Goal: Use online tool/utility

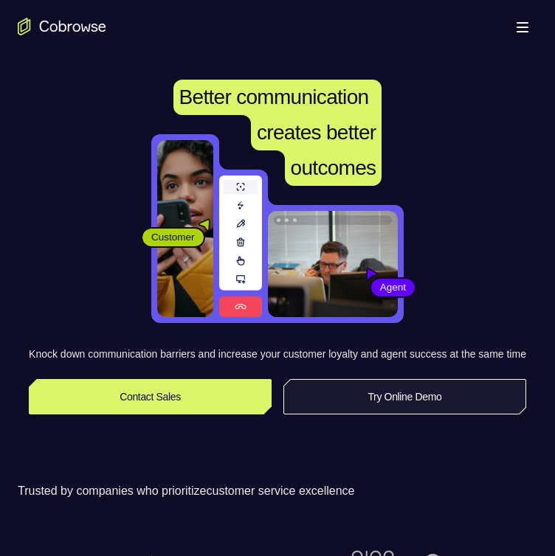
drag, startPoint x: 454, startPoint y: 417, endPoint x: 467, endPoint y: 419, distance: 12.7
click at [454, 414] on link "Try Online Demo" at bounding box center [404, 396] width 243 height 35
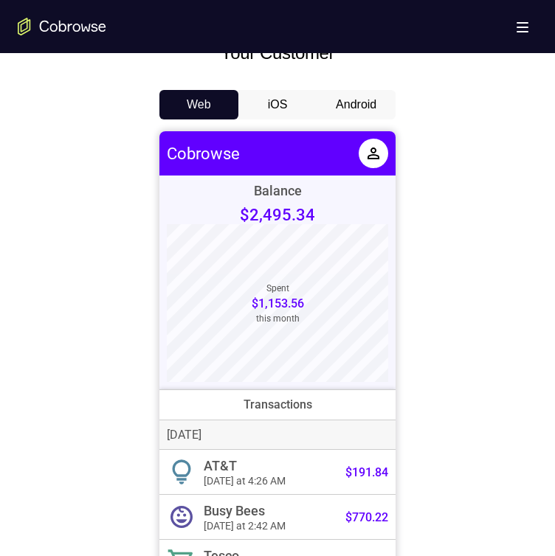
click at [352, 104] on button "Android" at bounding box center [355, 105] width 79 height 30
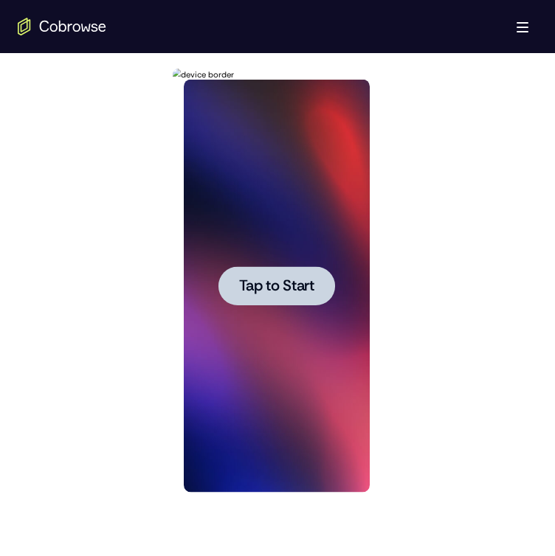
click at [261, 294] on span "Tap to Start" at bounding box center [275, 286] width 75 height 15
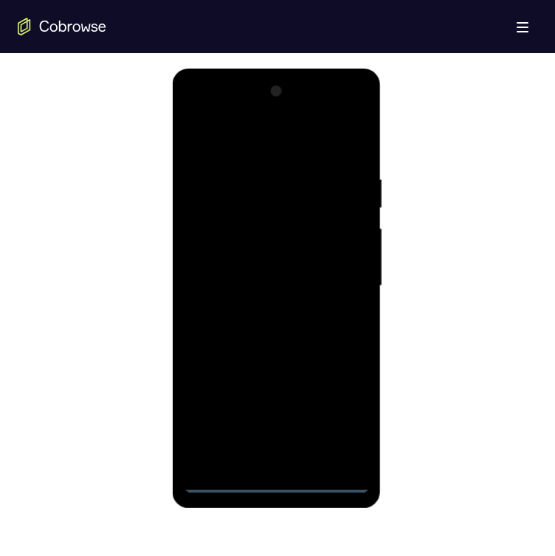
click at [278, 482] on div at bounding box center [276, 286] width 186 height 413
click at [339, 420] on div at bounding box center [276, 286] width 186 height 413
click at [253, 146] on div at bounding box center [276, 286] width 186 height 413
click at [195, 136] on div at bounding box center [276, 286] width 186 height 413
click at [196, 136] on div at bounding box center [276, 286] width 186 height 413
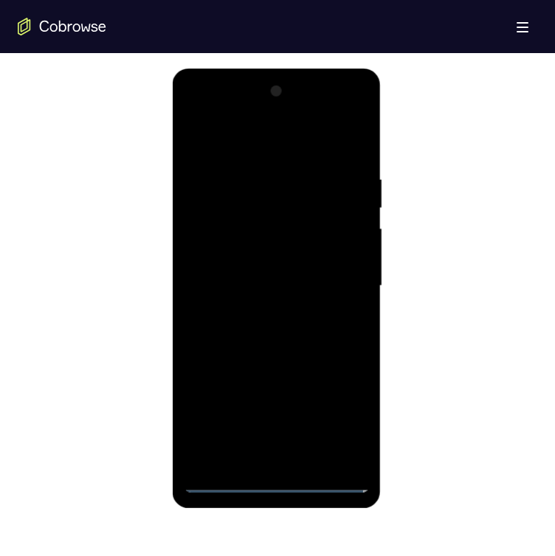
drag, startPoint x: 69, startPoint y: 198, endPoint x: 1, endPoint y: 269, distance: 98.1
click at [97, 163] on div at bounding box center [277, 285] width 519 height 454
click at [334, 279] on div at bounding box center [276, 286] width 186 height 413
click at [257, 316] on div at bounding box center [276, 286] width 186 height 413
click at [266, 274] on div at bounding box center [276, 286] width 186 height 413
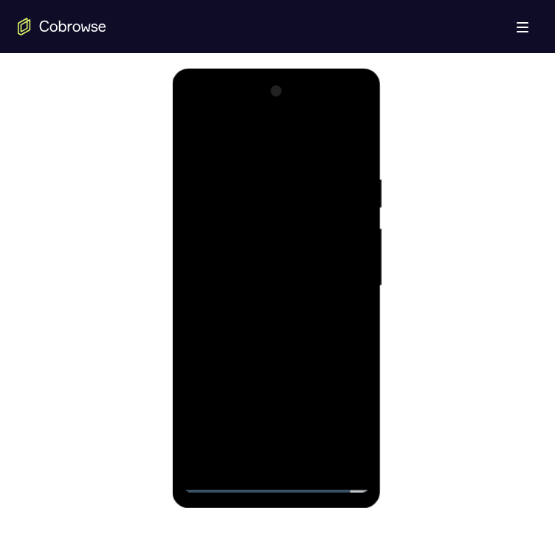
click at [273, 245] on div at bounding box center [276, 286] width 186 height 413
click at [293, 284] on div at bounding box center [276, 286] width 186 height 413
click at [299, 332] on div at bounding box center [276, 286] width 186 height 413
click at [299, 329] on div at bounding box center [276, 286] width 186 height 413
click at [342, 141] on div at bounding box center [276, 286] width 186 height 413
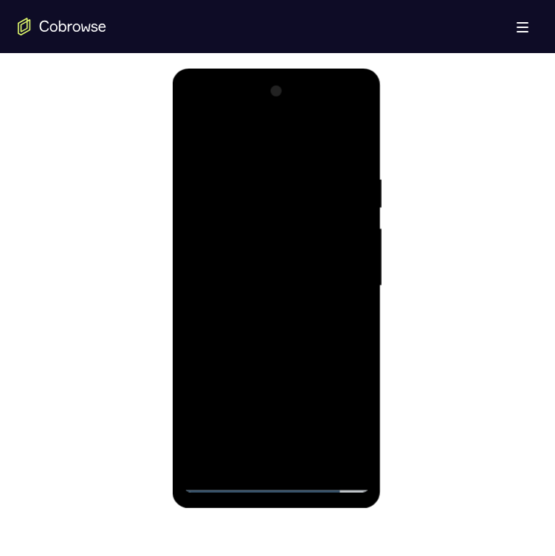
click at [321, 337] on div at bounding box center [276, 286] width 186 height 413
click at [195, 136] on div at bounding box center [276, 286] width 186 height 413
click at [190, 111] on div at bounding box center [276, 286] width 186 height 413
click at [216, 250] on div at bounding box center [276, 286] width 186 height 413
click at [261, 313] on div at bounding box center [276, 286] width 186 height 413
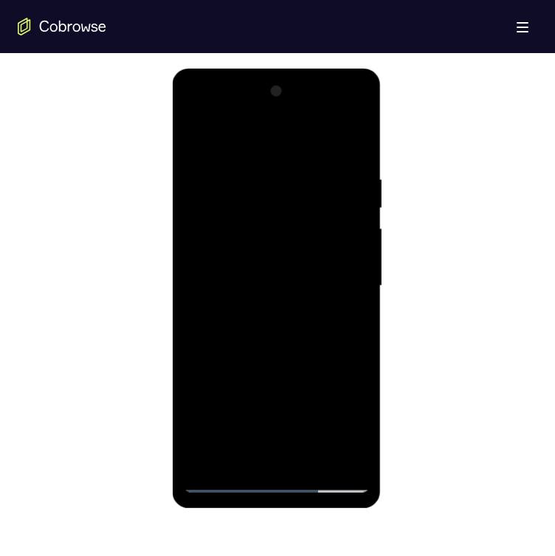
click at [267, 268] on div at bounding box center [276, 286] width 186 height 413
click at [243, 411] on div at bounding box center [276, 286] width 186 height 413
click at [279, 339] on div at bounding box center [276, 286] width 186 height 413
drag, startPoint x: 341, startPoint y: 336, endPoint x: 557, endPoint y: 465, distance: 251.3
click at [340, 336] on div at bounding box center [276, 286] width 186 height 413
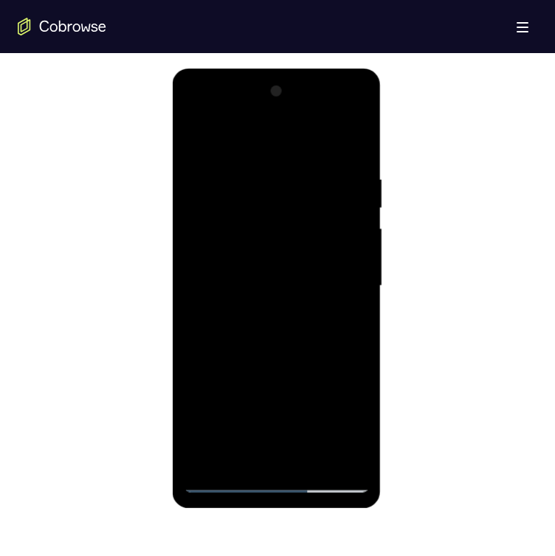
click at [274, 367] on div at bounding box center [276, 286] width 186 height 413
click at [277, 481] on div at bounding box center [276, 286] width 186 height 413
click at [340, 424] on div at bounding box center [276, 286] width 186 height 413
click at [277, 485] on div at bounding box center [276, 286] width 186 height 413
drag, startPoint x: 287, startPoint y: 326, endPoint x: 283, endPoint y: 306, distance: 20.3
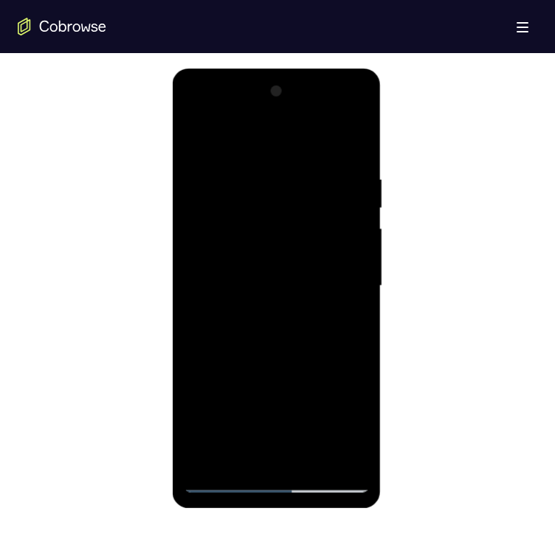
click at [283, 305] on div at bounding box center [276, 286] width 186 height 413
click at [353, 420] on div at bounding box center [276, 286] width 186 height 413
click at [192, 116] on div at bounding box center [276, 286] width 186 height 413
click at [215, 246] on div at bounding box center [276, 286] width 186 height 413
click at [274, 284] on div at bounding box center [276, 286] width 186 height 413
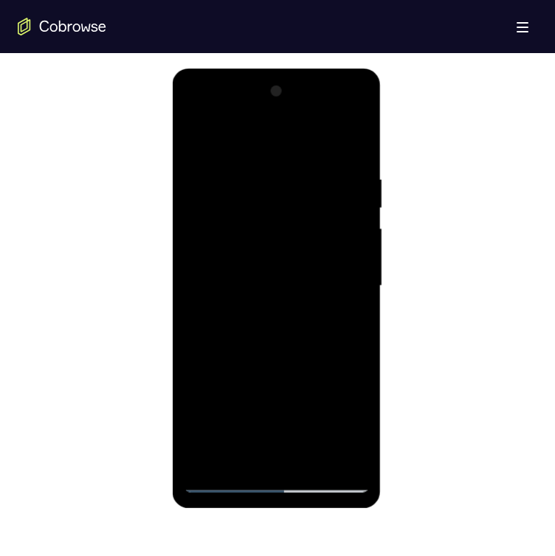
click at [274, 284] on div at bounding box center [276, 286] width 186 height 413
click at [289, 313] on div at bounding box center [276, 286] width 186 height 413
click at [259, 295] on div at bounding box center [276, 286] width 186 height 413
click at [252, 210] on div at bounding box center [276, 286] width 186 height 413
click at [334, 145] on div at bounding box center [276, 286] width 186 height 413
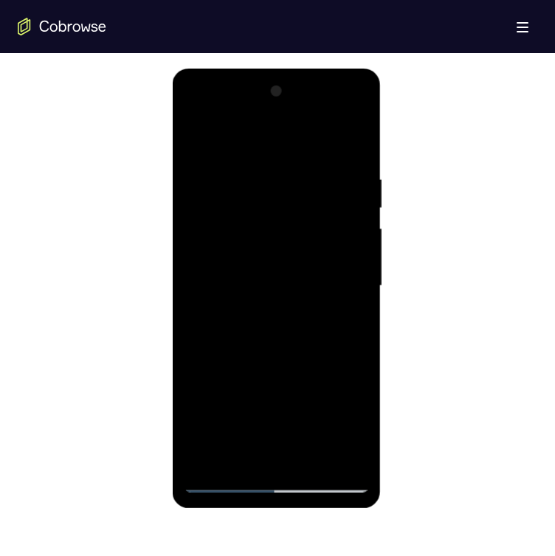
click at [287, 204] on div at bounding box center [276, 286] width 186 height 413
drag, startPoint x: 345, startPoint y: 235, endPoint x: 597, endPoint y: 429, distance: 317.6
click at [345, 235] on div at bounding box center [276, 286] width 186 height 413
click at [282, 479] on div at bounding box center [276, 286] width 186 height 413
drag, startPoint x: 290, startPoint y: 371, endPoint x: 330, endPoint y: 166, distance: 209.0
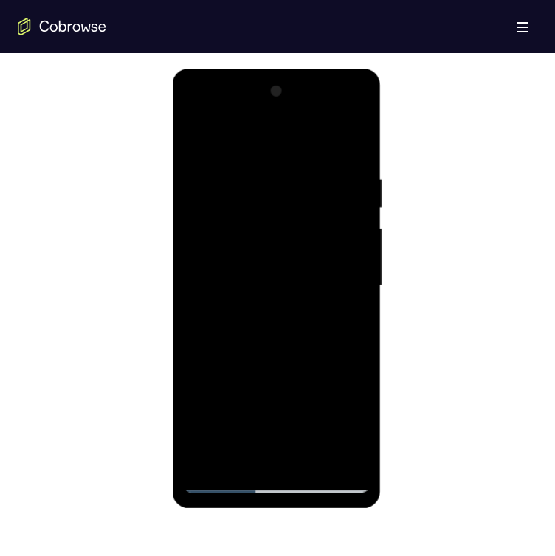
click at [330, 91] on div at bounding box center [276, 286] width 186 height 413
click at [209, 276] on div at bounding box center [276, 286] width 186 height 413
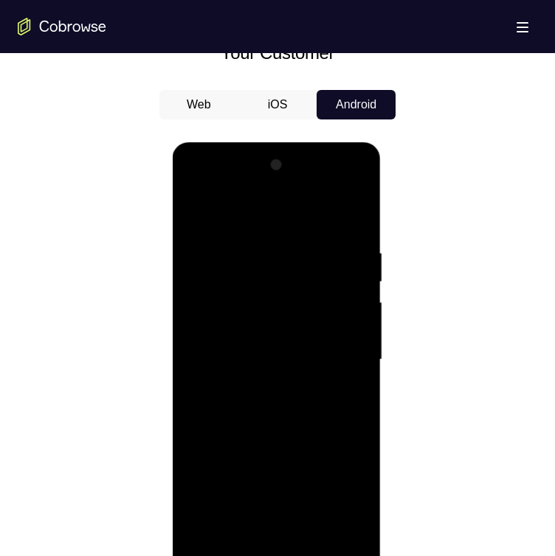
click at [284, 371] on div at bounding box center [276, 359] width 186 height 413
click at [316, 521] on div at bounding box center [276, 359] width 186 height 413
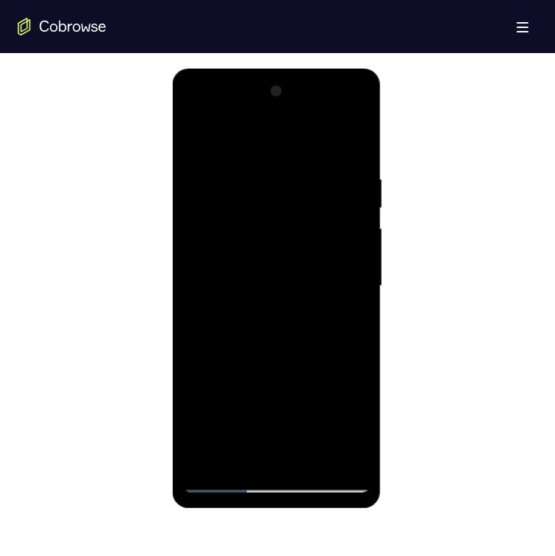
click at [278, 231] on div at bounding box center [276, 286] width 186 height 413
click at [264, 184] on div at bounding box center [276, 286] width 186 height 413
click at [283, 234] on div at bounding box center [276, 286] width 186 height 413
click at [339, 316] on div at bounding box center [276, 286] width 186 height 413
click at [337, 313] on div at bounding box center [276, 286] width 186 height 413
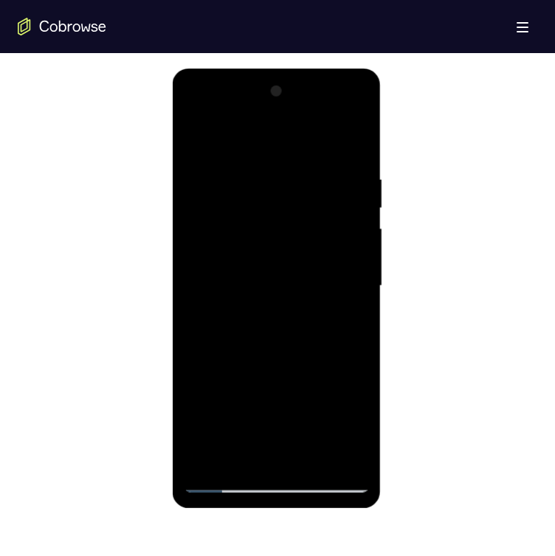
click at [347, 445] on div at bounding box center [276, 286] width 186 height 413
click at [351, 451] on div at bounding box center [276, 286] width 186 height 413
click at [299, 454] on div at bounding box center [276, 286] width 186 height 413
click at [340, 272] on div at bounding box center [276, 286] width 186 height 413
click at [309, 183] on div at bounding box center [276, 286] width 186 height 413
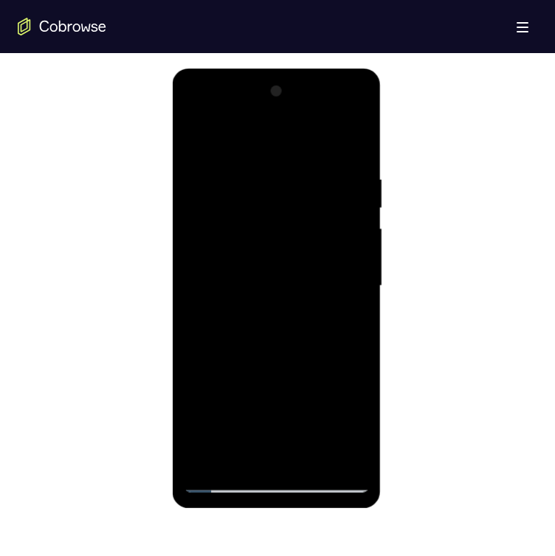
click at [267, 317] on div at bounding box center [276, 286] width 186 height 413
click at [250, 300] on div at bounding box center [276, 286] width 186 height 413
click at [271, 479] on div at bounding box center [276, 286] width 186 height 413
drag, startPoint x: 262, startPoint y: 345, endPoint x: 295, endPoint y: 83, distance: 263.9
click at [302, 69] on html "Online web based iOS Simulators and Android Emulators. Run iPhone, iPad, Mobile…" at bounding box center [277, 290] width 210 height 443
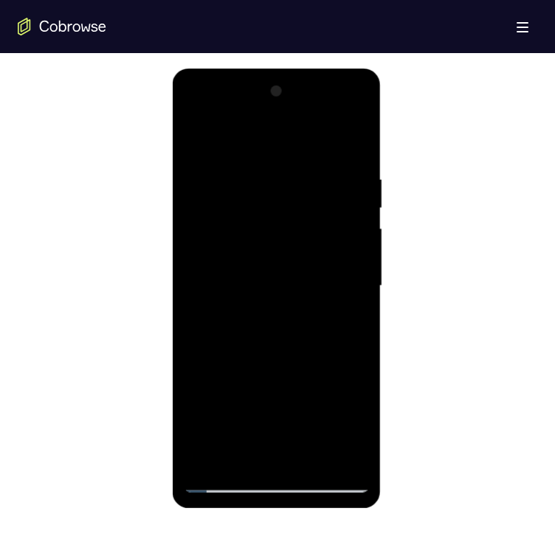
click at [291, 159] on div at bounding box center [276, 286] width 186 height 413
click at [282, 211] on div at bounding box center [276, 286] width 186 height 413
click at [272, 355] on div at bounding box center [276, 286] width 186 height 413
click at [267, 243] on div at bounding box center [276, 286] width 186 height 413
click at [260, 239] on div at bounding box center [276, 286] width 186 height 413
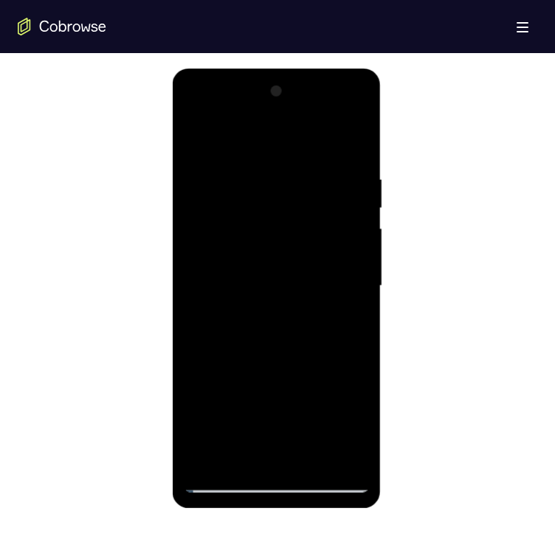
click at [259, 243] on div at bounding box center [276, 286] width 186 height 413
click at [263, 262] on div at bounding box center [276, 286] width 186 height 413
click at [260, 231] on div at bounding box center [276, 286] width 186 height 413
click at [316, 364] on div at bounding box center [276, 286] width 186 height 413
click at [264, 234] on div at bounding box center [276, 286] width 186 height 413
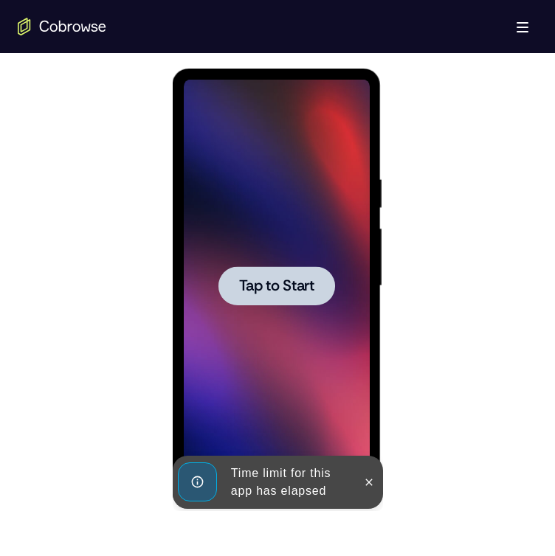
click at [283, 290] on span "Tap to Start" at bounding box center [275, 286] width 75 height 15
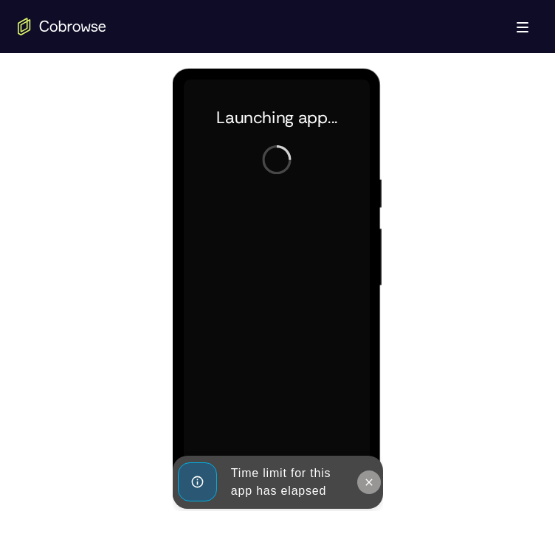
click at [367, 485] on icon at bounding box center [368, 482] width 12 height 12
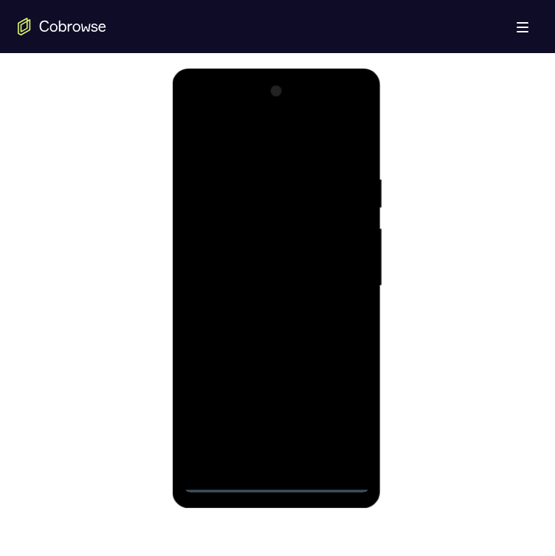
click at [277, 479] on div at bounding box center [276, 286] width 186 height 413
drag, startPoint x: 280, startPoint y: 352, endPoint x: 260, endPoint y: 184, distance: 168.5
click at [260, 183] on div at bounding box center [276, 286] width 186 height 413
click at [210, 267] on div at bounding box center [276, 286] width 186 height 413
click at [254, 296] on div at bounding box center [276, 286] width 186 height 413
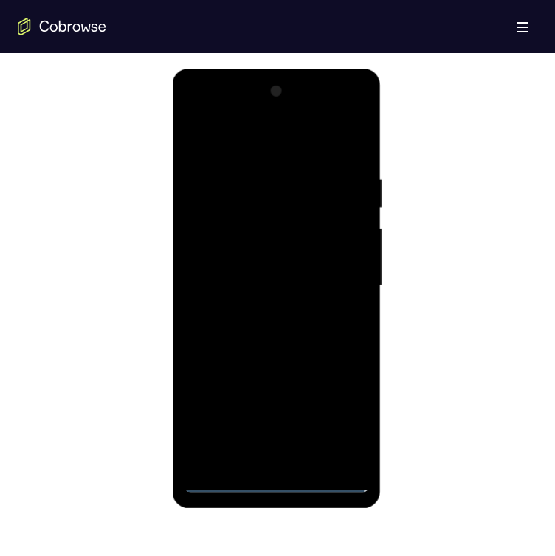
click at [256, 454] on div at bounding box center [276, 286] width 186 height 413
click at [288, 452] on div at bounding box center [276, 286] width 186 height 413
click at [337, 298] on div at bounding box center [276, 286] width 186 height 413
click at [325, 231] on div at bounding box center [276, 286] width 186 height 413
click at [316, 187] on div at bounding box center [276, 286] width 186 height 413
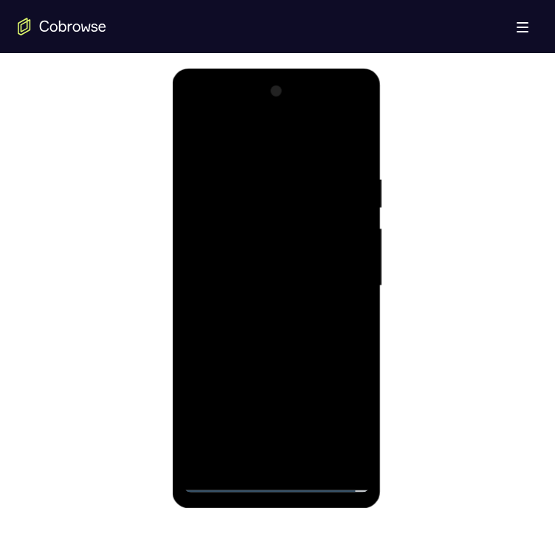
click at [308, 230] on div at bounding box center [276, 286] width 186 height 413
click at [346, 451] on div at bounding box center [276, 286] width 186 height 413
click at [346, 449] on div at bounding box center [276, 286] width 186 height 413
click at [309, 449] on div at bounding box center [276, 286] width 186 height 413
click at [288, 479] on div at bounding box center [276, 286] width 186 height 413
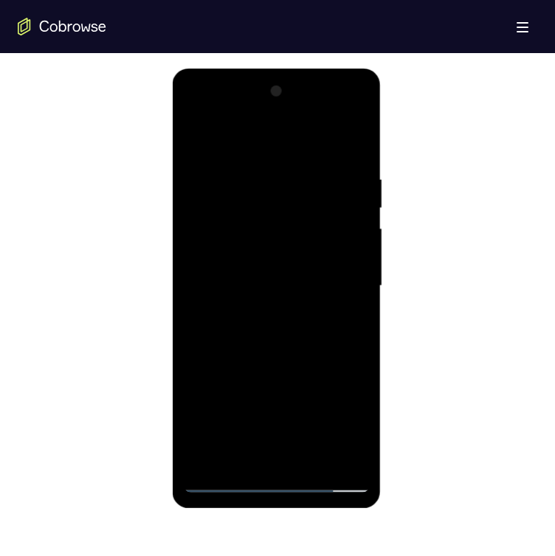
drag, startPoint x: 305, startPoint y: 355, endPoint x: 311, endPoint y: 103, distance: 252.3
click at [310, 105] on div at bounding box center [276, 286] width 186 height 413
click at [302, 156] on div at bounding box center [276, 286] width 186 height 413
click at [302, 151] on div at bounding box center [276, 286] width 186 height 413
click at [302, 405] on div at bounding box center [276, 286] width 186 height 413
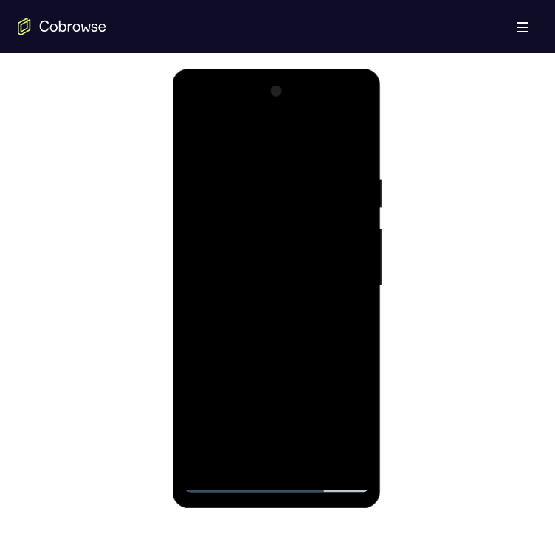
click at [337, 448] on div at bounding box center [276, 286] width 186 height 413
click at [336, 277] on div at bounding box center [276, 286] width 186 height 413
click at [283, 313] on div at bounding box center [276, 286] width 186 height 413
click at [275, 299] on div at bounding box center [276, 286] width 186 height 413
click at [277, 218] on div at bounding box center [276, 286] width 186 height 413
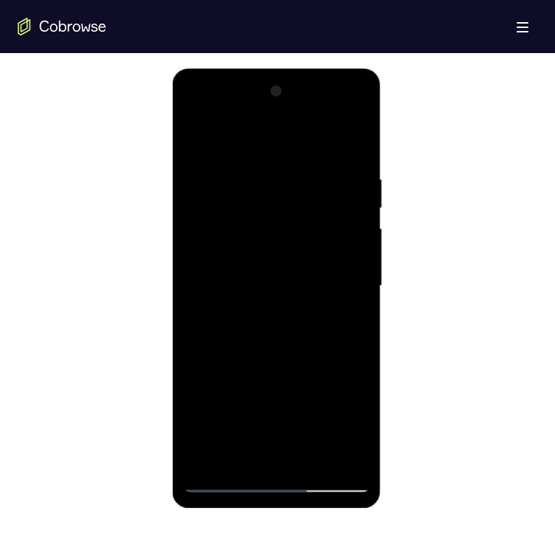
click at [302, 242] on div at bounding box center [276, 286] width 186 height 413
click at [305, 319] on div at bounding box center [276, 286] width 186 height 413
click at [277, 476] on div at bounding box center [276, 286] width 186 height 413
click at [274, 479] on div at bounding box center [276, 286] width 186 height 413
drag, startPoint x: 327, startPoint y: 386, endPoint x: 279, endPoint y: 145, distance: 246.6
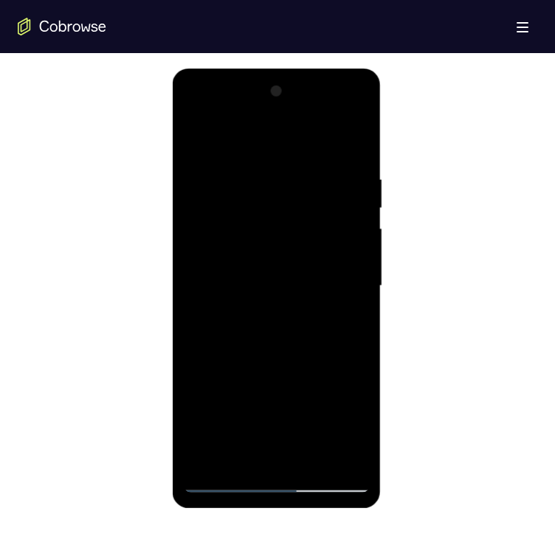
click at [278, 145] on div at bounding box center [276, 286] width 186 height 413
click at [216, 275] on div at bounding box center [276, 286] width 186 height 413
click at [346, 272] on div at bounding box center [276, 286] width 186 height 413
click at [254, 238] on div at bounding box center [276, 286] width 186 height 413
click at [214, 429] on div at bounding box center [276, 286] width 186 height 413
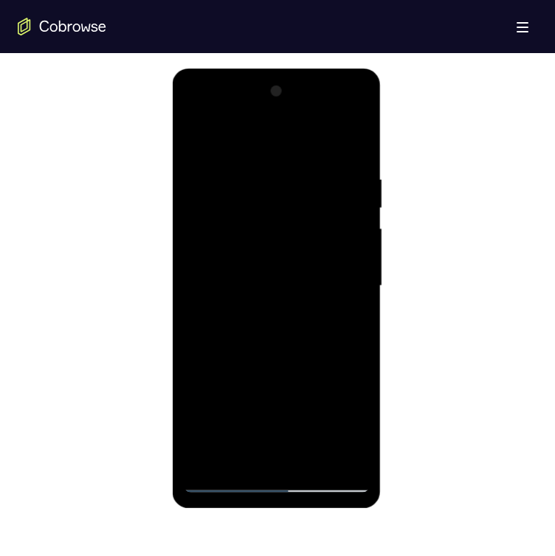
click at [212, 425] on div at bounding box center [276, 286] width 186 height 413
click at [335, 117] on div at bounding box center [276, 286] width 186 height 413
click at [275, 484] on div at bounding box center [276, 286] width 186 height 413
drag, startPoint x: 263, startPoint y: 263, endPoint x: 231, endPoint y: 69, distance: 195.9
click at [227, 69] on html "Online web based iOS Simulators and Android Emulators. Run iPhone, iPad, Mobile…" at bounding box center [277, 290] width 210 height 443
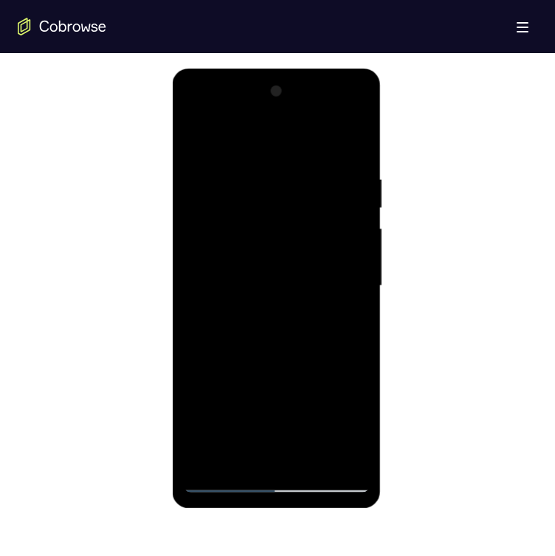
click at [218, 274] on div at bounding box center [276, 286] width 186 height 413
click at [197, 116] on div at bounding box center [276, 286] width 186 height 413
click at [243, 190] on div at bounding box center [276, 286] width 186 height 413
drag, startPoint x: 279, startPoint y: 329, endPoint x: 266, endPoint y: 309, distance: 23.9
click at [275, 326] on div at bounding box center [276, 286] width 186 height 413
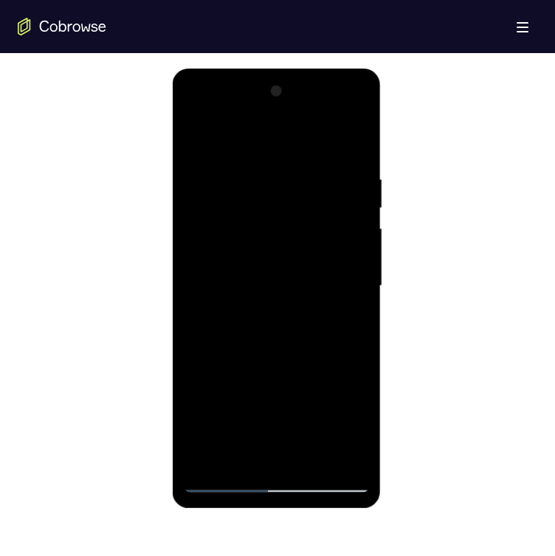
click at [252, 299] on div at bounding box center [276, 286] width 186 height 413
drag, startPoint x: 272, startPoint y: 451, endPoint x: 275, endPoint y: 481, distance: 29.6
click at [275, 480] on div at bounding box center [276, 286] width 186 height 413
click at [275, 483] on div at bounding box center [276, 286] width 186 height 413
click at [333, 414] on div at bounding box center [276, 286] width 186 height 413
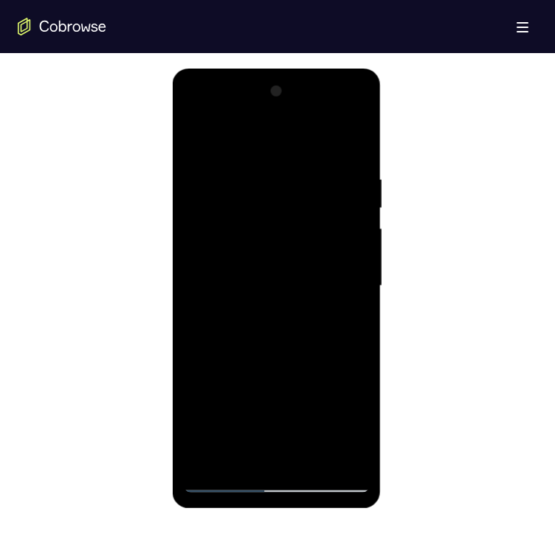
click at [221, 204] on div at bounding box center [276, 286] width 186 height 413
click at [285, 345] on div at bounding box center [276, 286] width 186 height 413
click at [256, 249] on div at bounding box center [276, 286] width 186 height 413
click at [263, 266] on div at bounding box center [276, 286] width 186 height 413
click at [230, 201] on div at bounding box center [276, 286] width 186 height 413
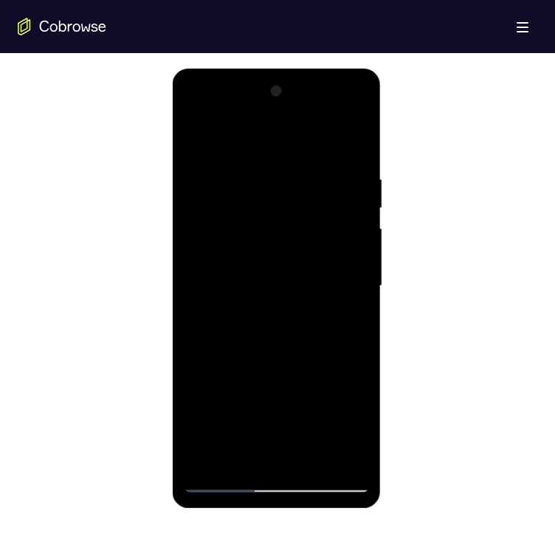
click at [243, 252] on div at bounding box center [276, 286] width 186 height 413
click at [248, 227] on div at bounding box center [276, 286] width 186 height 413
click at [316, 358] on div at bounding box center [276, 286] width 186 height 413
click at [259, 222] on div at bounding box center [276, 286] width 186 height 413
click at [267, 225] on div at bounding box center [276, 286] width 186 height 413
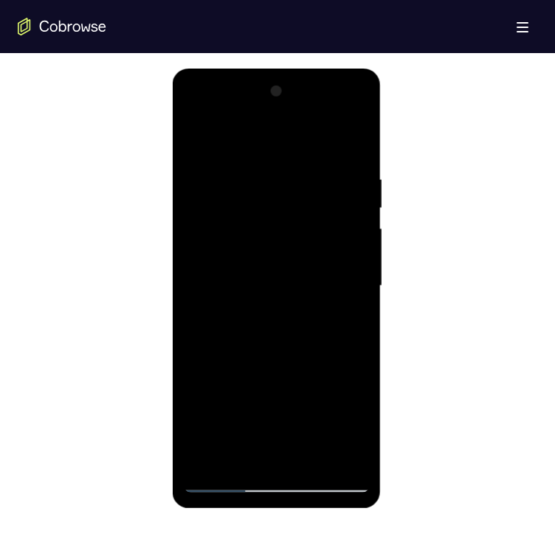
click at [322, 406] on div at bounding box center [276, 286] width 186 height 413
click at [247, 229] on div at bounding box center [276, 286] width 186 height 413
